Goal: Transaction & Acquisition: Purchase product/service

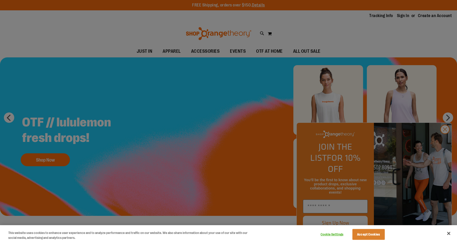
click at [304, 52] on div at bounding box center [228, 121] width 457 height 243
click at [444, 137] on div at bounding box center [228, 121] width 457 height 243
click at [444, 139] on div at bounding box center [228, 121] width 457 height 243
click at [449, 234] on button "Close" at bounding box center [448, 233] width 11 height 11
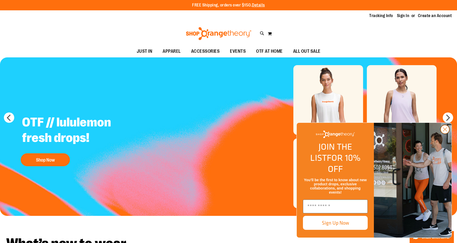
click at [444, 131] on icon "Close dialog" at bounding box center [445, 130] width 4 height 4
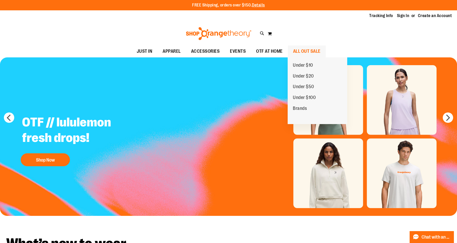
click at [311, 48] on span "ALL OUT SALE" at bounding box center [306, 52] width 27 height 12
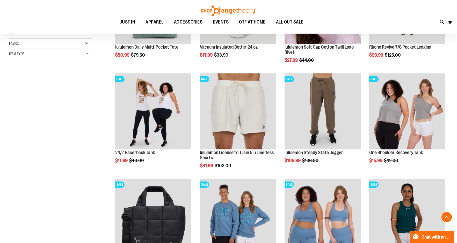
scroll to position [155, 0]
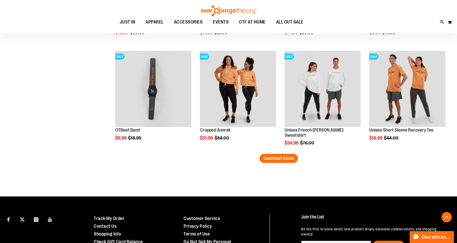
scroll to position [902, 0]
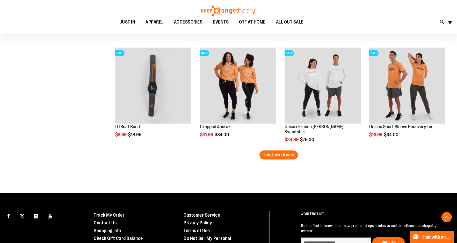
click at [278, 155] on span "Load next items" at bounding box center [278, 154] width 30 height 5
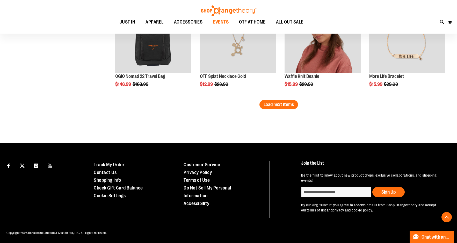
scroll to position [1270, 0]
